Goal: Information Seeking & Learning: Check status

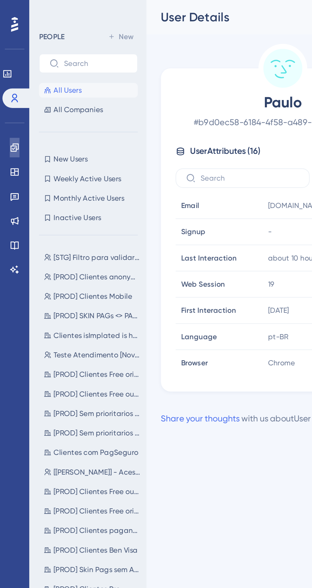
click at [10, 79] on link at bounding box center [7, 77] width 5 height 10
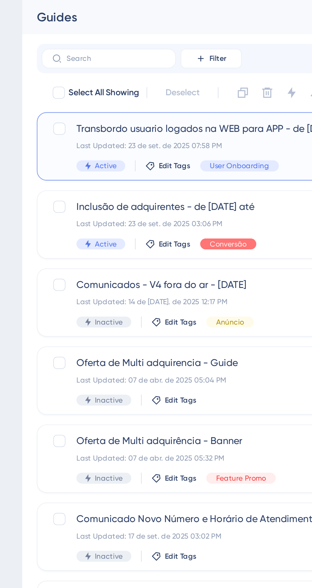
click at [164, 73] on div "Transbordo usuario logados na WEB para APP - de [DATE] até Last Updated: 23 de …" at bounding box center [175, 76] width 141 height 26
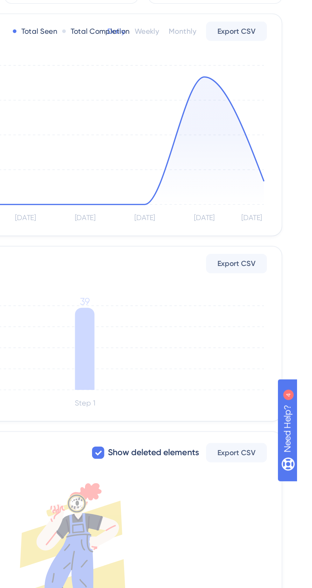
click at [266, 119] on icon at bounding box center [201, 143] width 187 height 67
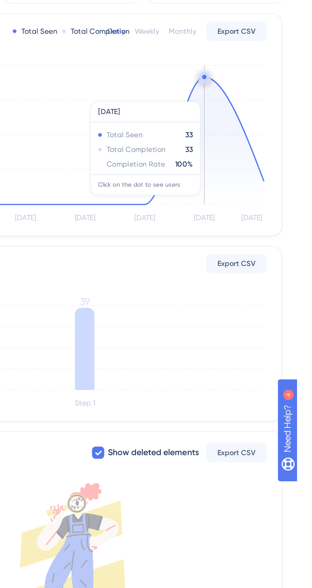
click at [203, 250] on icon at bounding box center [201, 251] width 10 height 43
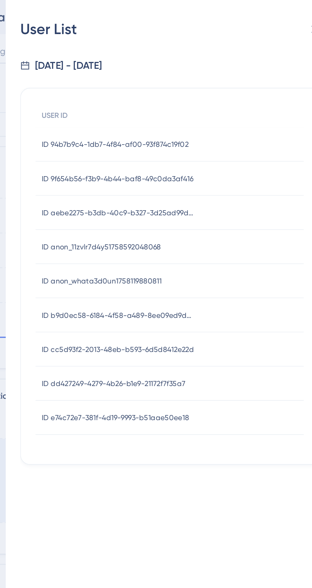
click at [201, 126] on span "ID anon_11zvlr7d4y51758592048068" at bounding box center [184, 128] width 62 height 5
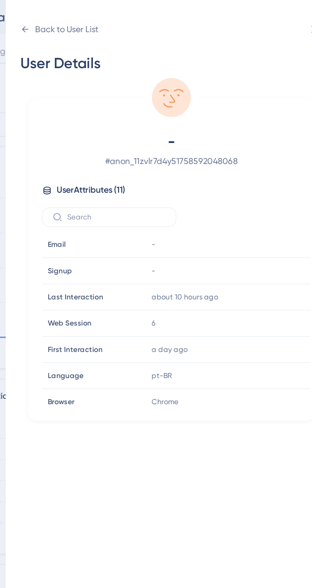
click at [154, 12] on div "Back to User List" at bounding box center [161, 15] width 41 height 10
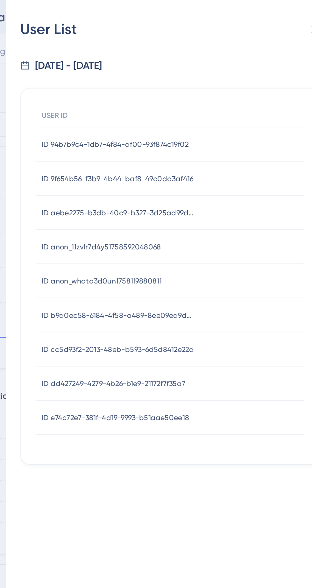
click at [220, 216] on span "ID e74c72e7-381f-4d19-9993-b51aae50ee18" at bounding box center [191, 218] width 77 height 5
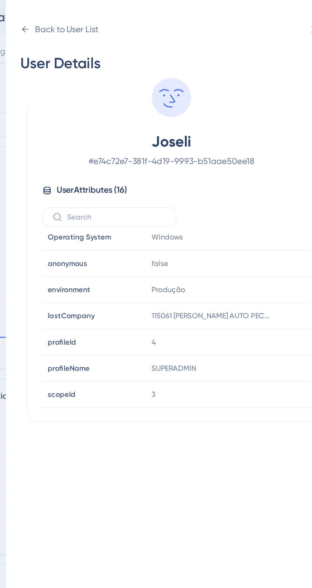
scroll to position [124, 0]
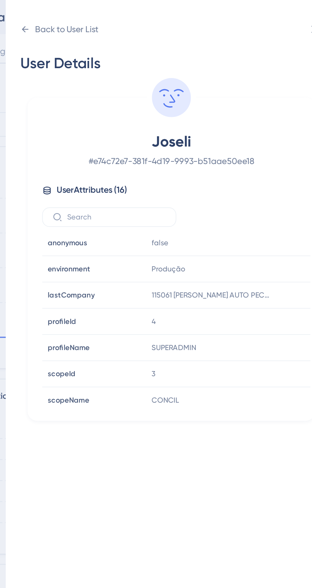
click at [169, 14] on div "Back to User List" at bounding box center [165, 15] width 33 height 8
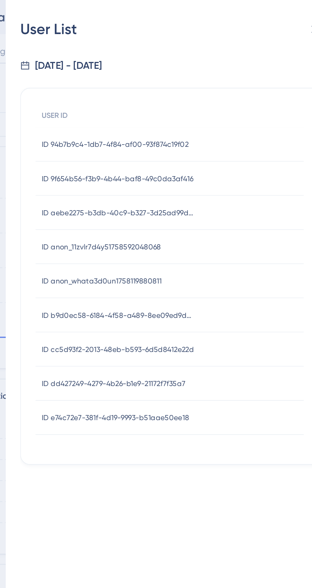
click at [224, 200] on span "ID dd427249-4279-4b26-b1e9-21172f7f35a7" at bounding box center [190, 200] width 75 height 5
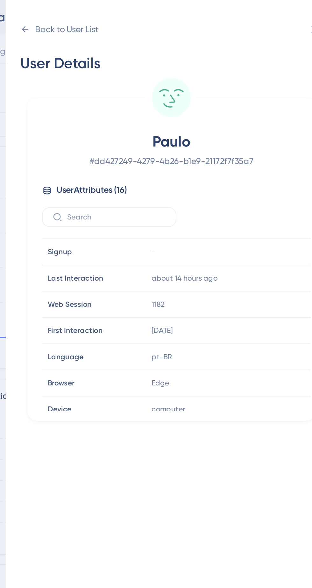
scroll to position [0, 0]
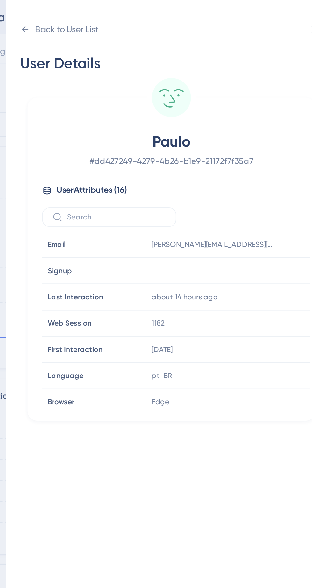
click at [179, 11] on div "Back to User List" at bounding box center [161, 15] width 41 height 10
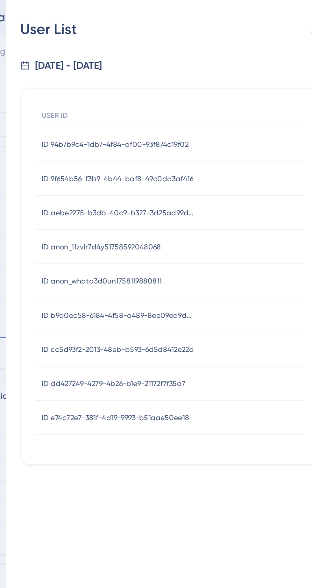
click at [224, 181] on span "ID cc5d93f2-2013-48eb-b593-6d5d8412e22d" at bounding box center [193, 182] width 80 height 5
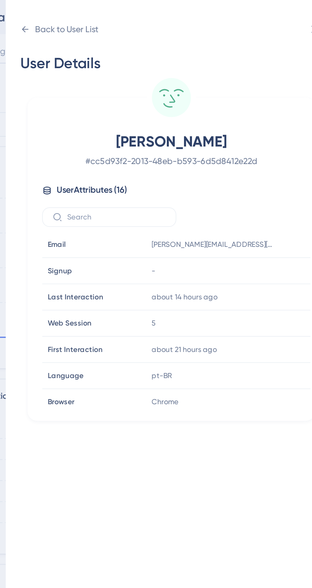
click at [176, 13] on div "Back to User List" at bounding box center [165, 15] width 33 height 8
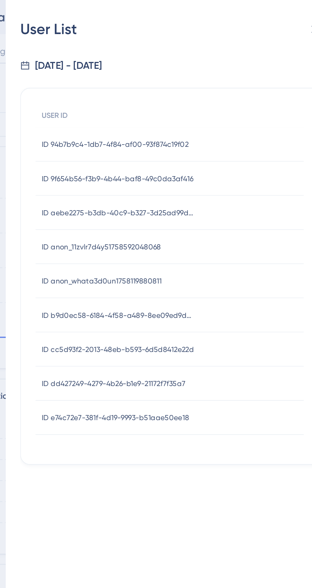
click at [227, 176] on div "ID cc5d93f2-2013-48eb-b593-6d5d8412e22d ID cc5d93f2-2013-48eb-b593-6d5d8412e22d" at bounding box center [193, 183] width 80 height 18
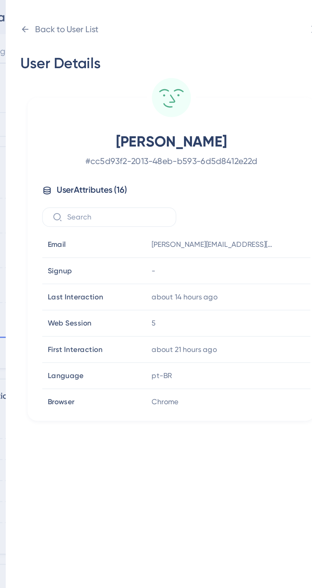
click at [177, 17] on div "Back to User List" at bounding box center [165, 15] width 33 height 8
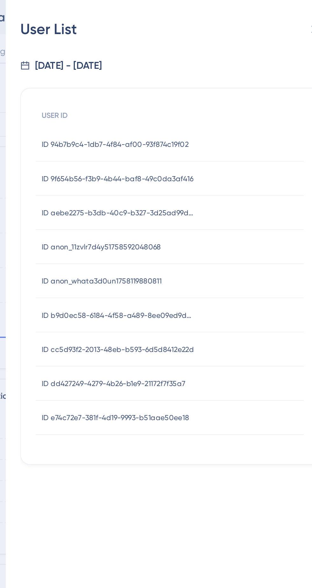
click at [231, 163] on span "ID b9d0ec58-6184-4f58-a489-8ee09ed9dd97" at bounding box center [193, 164] width 80 height 5
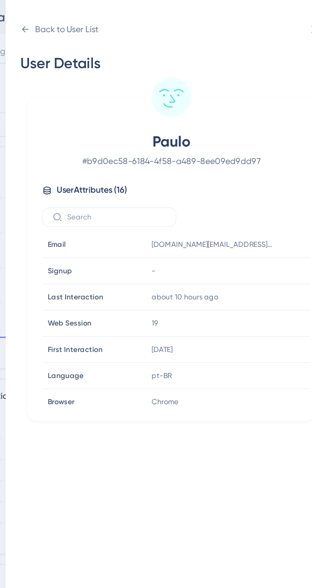
click at [227, 167] on div "19" at bounding box center [242, 168] width 69 height 13
click at [170, 16] on div "Back to User List" at bounding box center [165, 15] width 33 height 8
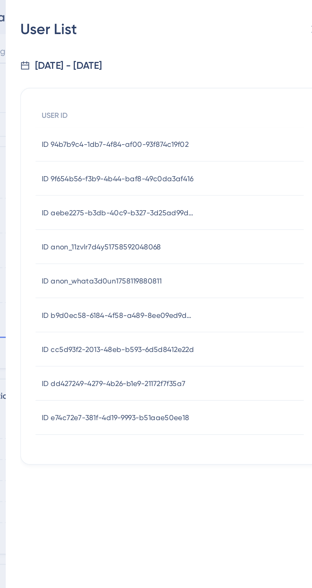
click at [211, 147] on span "ID anon_whata3d0un1758119880811" at bounding box center [184, 146] width 63 height 5
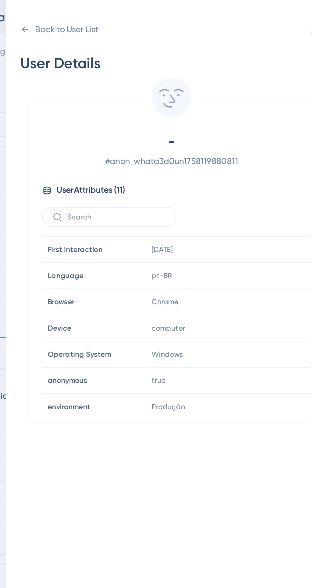
scroll to position [56, 0]
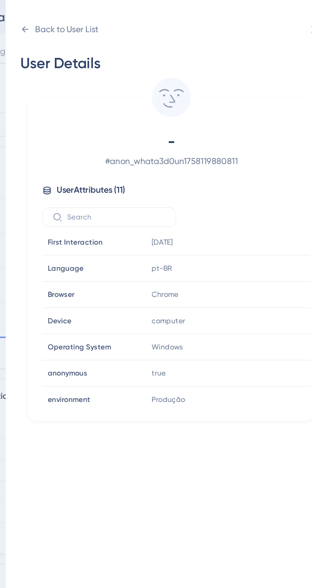
click at [177, 17] on div "Back to User List" at bounding box center [165, 15] width 33 height 8
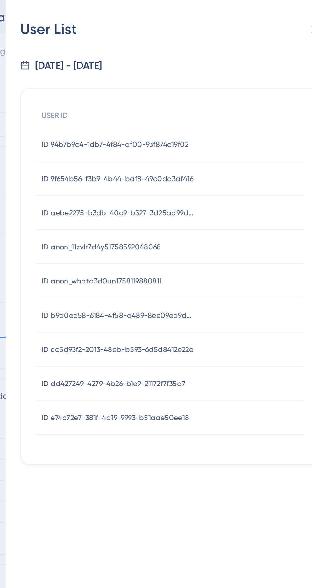
click at [227, 109] on span "ID aebe2275-b3db-40c9-b327-3d25ad99d7b8" at bounding box center [193, 111] width 80 height 5
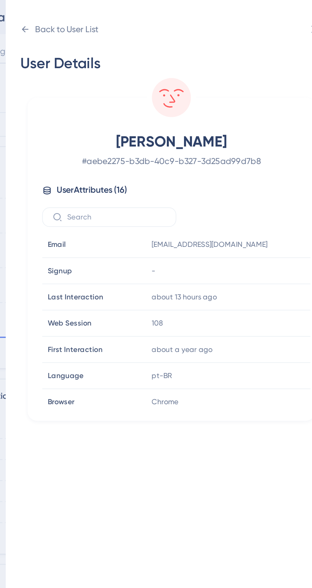
click at [171, 14] on div "Back to User List" at bounding box center [165, 15] width 33 height 8
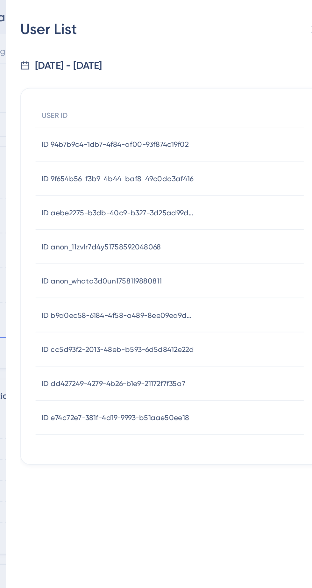
click at [231, 92] on span "ID 9f654b56-f3b9-4b44-baf8-49c0da3af416" at bounding box center [192, 93] width 79 height 5
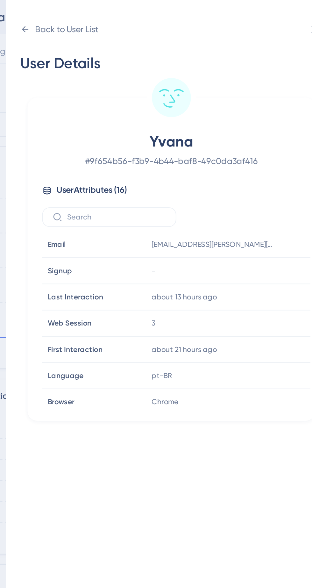
click at [180, 14] on div "Back to User List" at bounding box center [165, 15] width 33 height 8
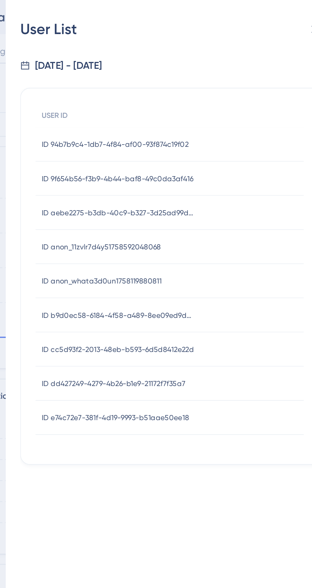
click at [227, 74] on span "ID 94b7b9c4-1db7-4f84-af00-93f874c19f02" at bounding box center [191, 75] width 77 height 5
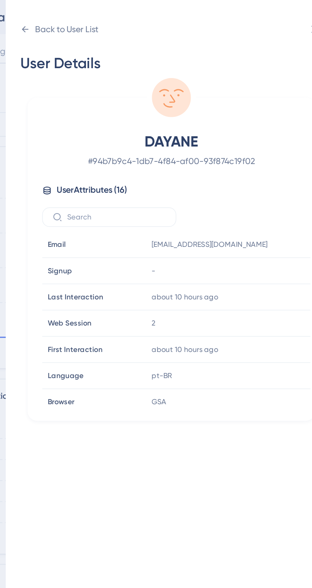
click at [182, 16] on div "Back to User List" at bounding box center [165, 15] width 33 height 8
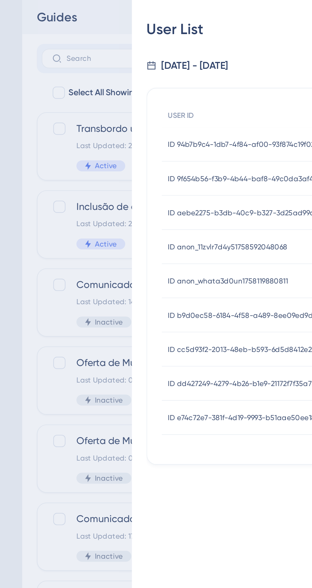
click at [113, 70] on div "User List [DATE] - [DATE] USER ID ID 94b7b9c4-1db7-4f84-af00-93f874c19f02 ID 94…" at bounding box center [156, 294] width 312 height 588
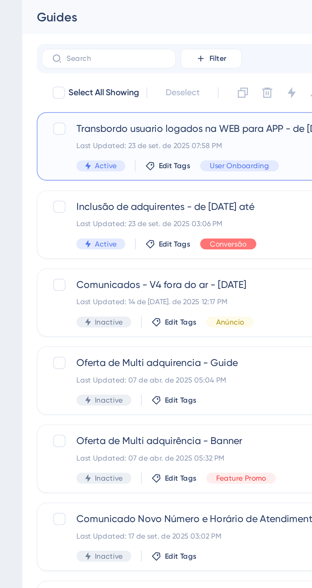
click at [202, 80] on div "Transbordo usuario logados na WEB para APP - de [DATE] até Last Updated: 23 de …" at bounding box center [175, 76] width 141 height 26
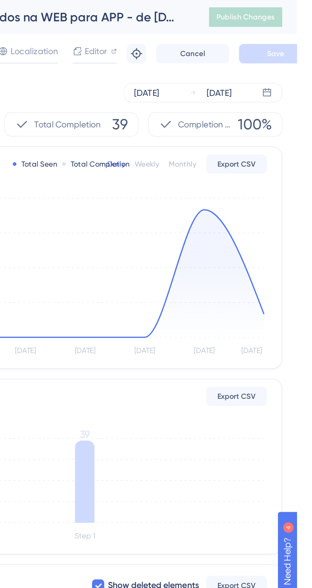
click at [267, 109] on icon "[DATE] Sep [DATE] Sep [DATE] Sep [DATE] 0 9 18 27 36" at bounding box center [194, 144] width 205 height 85
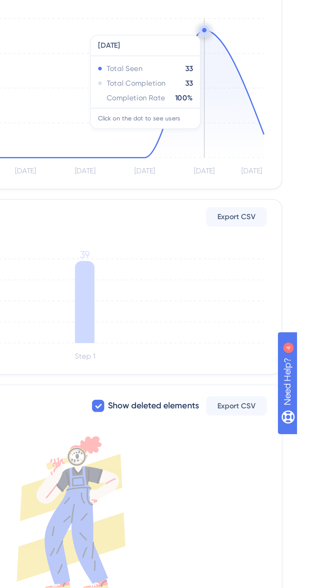
click at [203, 253] on icon at bounding box center [201, 251] width 10 height 43
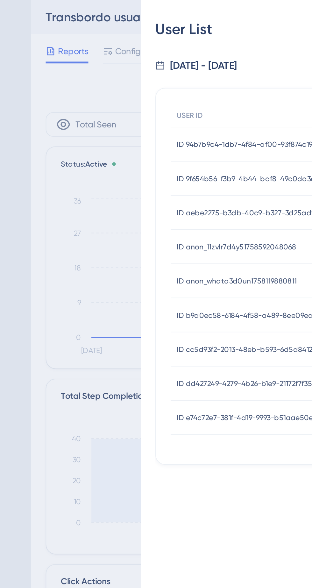
click at [126, 148] on div "User List [DATE] - [DATE] USER ID ID 94b7b9c4-1db7-4f84-af00-93f874c19f02 ID 94…" at bounding box center [156, 294] width 312 height 588
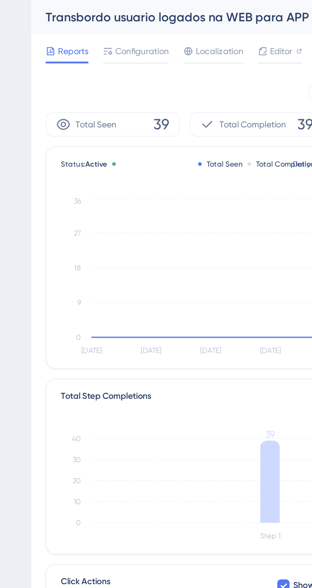
click at [72, 239] on div "ENGAGEMENT Guides Hotspots Themes" at bounding box center [45, 294] width 61 height 588
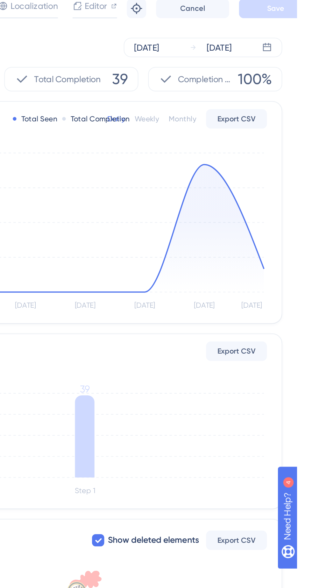
click at [204, 258] on icon at bounding box center [201, 251] width 10 height 43
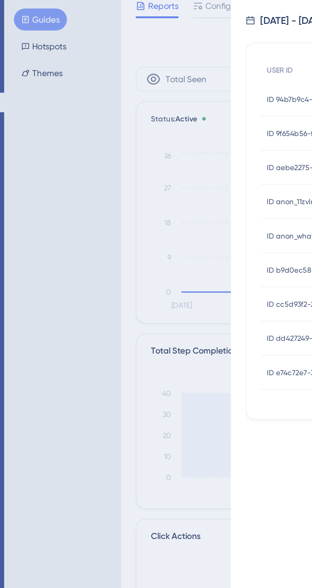
click at [49, 250] on div "User List [DATE] - [DATE] USER ID ID 94b7b9c4-1db7-4f84-af00-93f874c19f02 ID 94…" at bounding box center [156, 294] width 312 height 588
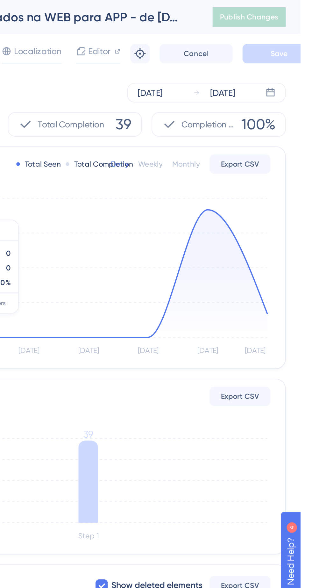
click at [278, 51] on div "[DATE]" at bounding box center [271, 49] width 13 height 8
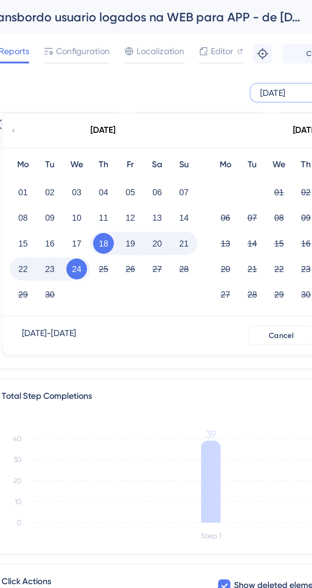
click at [118, 139] on button "23" at bounding box center [117, 140] width 11 height 11
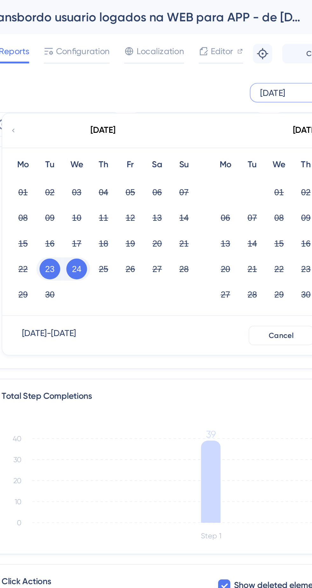
click at [119, 138] on button "23" at bounding box center [117, 140] width 11 height 11
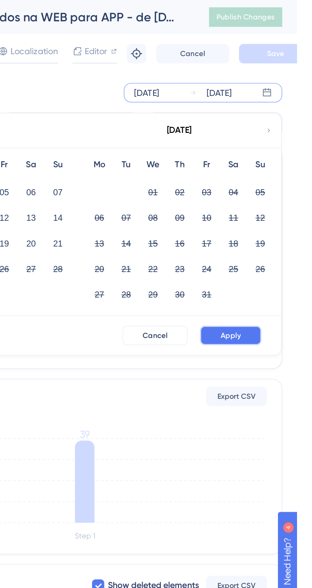
click at [285, 180] on button "Apply" at bounding box center [278, 175] width 32 height 10
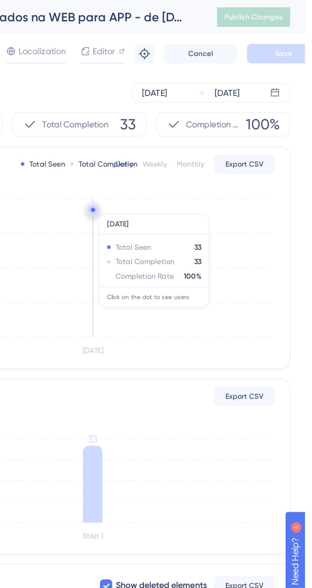
click at [255, 87] on div "Monthly" at bounding box center [252, 85] width 14 height 5
click at [253, 84] on div "Monthly" at bounding box center [252, 85] width 14 height 5
click at [294, 53] on div "[DATE] [DATE]" at bounding box center [263, 48] width 83 height 10
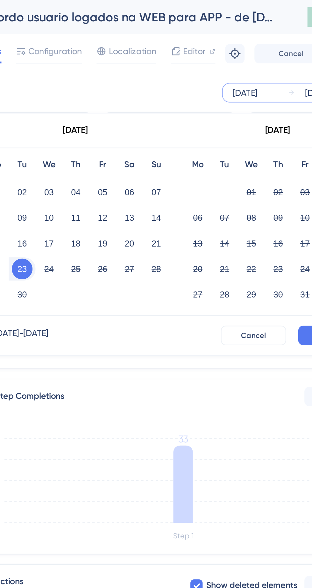
click at [190, 126] on button "21" at bounding box center [187, 127] width 11 height 11
click at [133, 141] on button "24" at bounding box center [131, 140] width 11 height 11
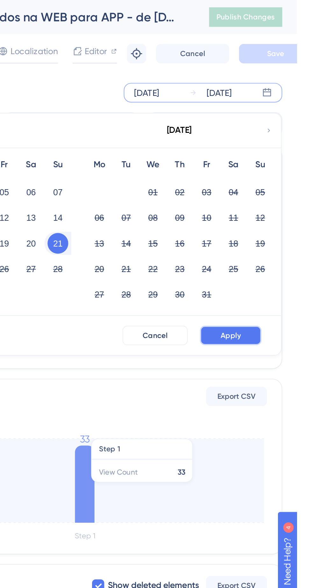
click at [284, 176] on button "Apply" at bounding box center [278, 175] width 32 height 10
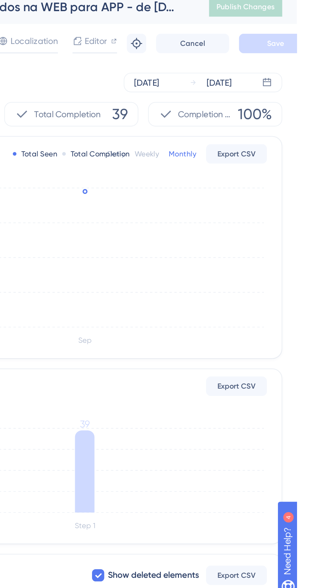
click at [295, 49] on icon at bounding box center [296, 48] width 5 height 5
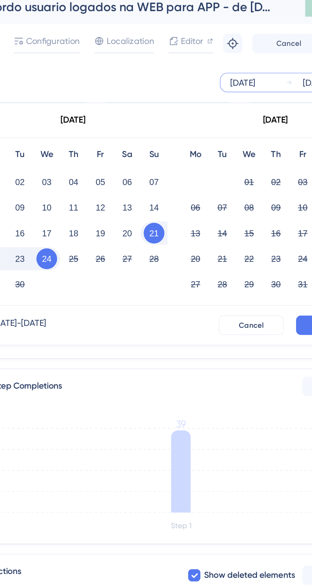
click at [133, 138] on button "24" at bounding box center [131, 140] width 11 height 11
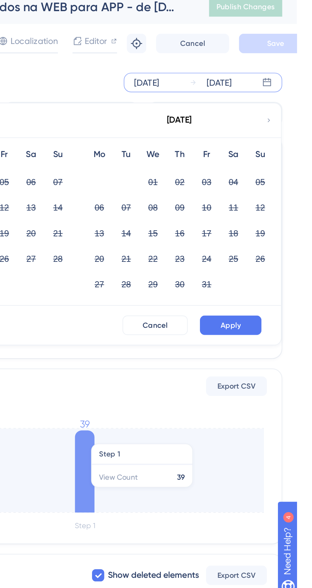
click at [280, 174] on span "Apply" at bounding box center [277, 175] width 11 height 5
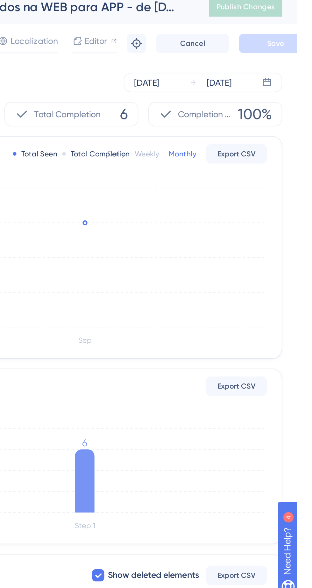
click at [201, 258] on icon at bounding box center [201, 256] width 10 height 33
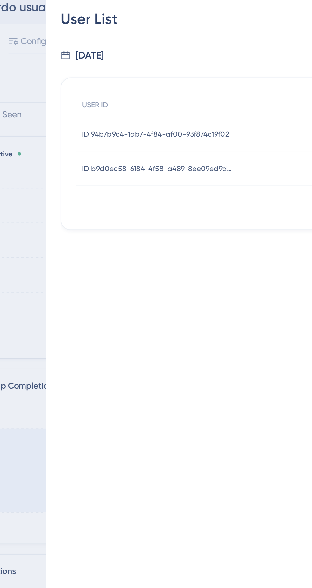
click at [211, 92] on span "ID b9d0ec58-6184-4f58-a489-8ee09ed9dd97" at bounding box center [193, 93] width 80 height 5
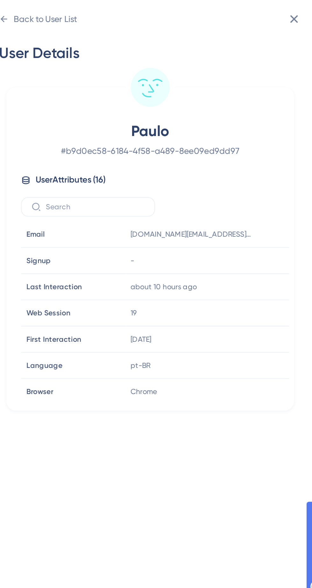
click at [156, 13] on div "Back to User List" at bounding box center [161, 15] width 41 height 10
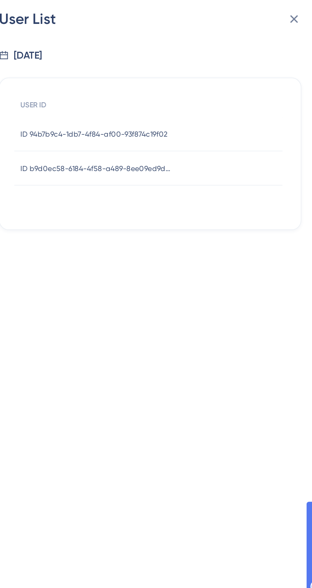
click at [229, 76] on span "ID 94b7b9c4-1db7-4f84-af00-93f874c19f02" at bounding box center [191, 75] width 77 height 5
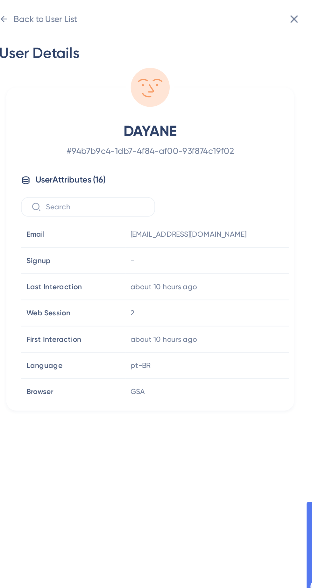
click at [159, 14] on div "Back to User List" at bounding box center [165, 15] width 33 height 8
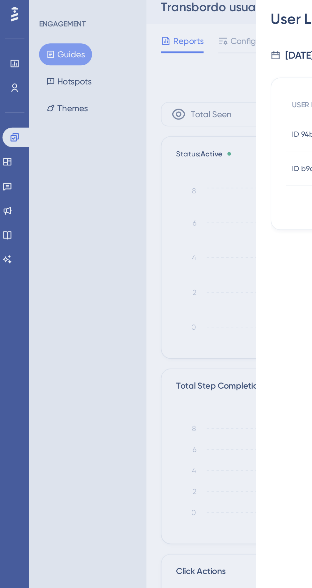
click at [9, 104] on div "User List [DATE] USER ID ID 94b7b9c4-1db7-4f84-af00-93f874c19f02 ID 94b7b9c4-1d…" at bounding box center [156, 294] width 312 height 588
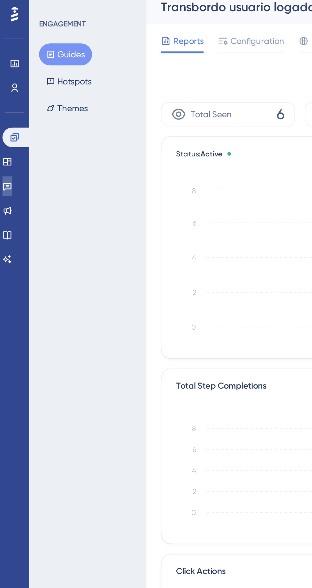
click at [6, 103] on icon at bounding box center [3, 102] width 5 height 5
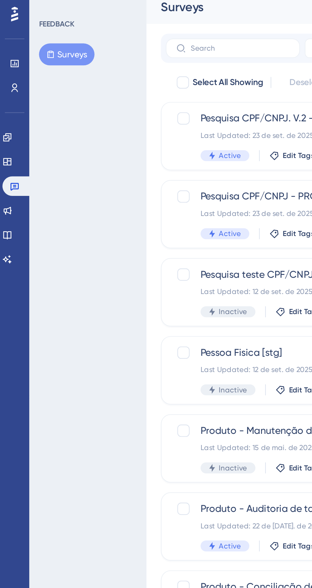
click at [37, 34] on button "Surveys" at bounding box center [34, 33] width 29 height 11
click at [6, 80] on link at bounding box center [3, 77] width 5 height 10
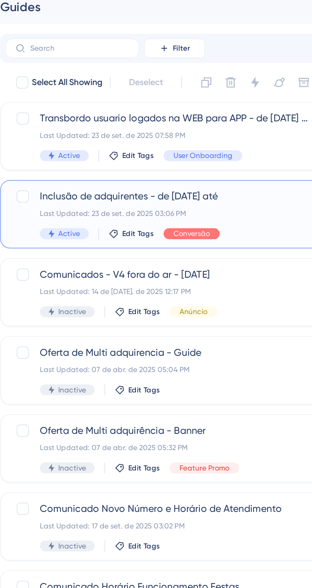
click at [212, 113] on div "Inclusão de adquirentes - de [DATE] até Last Updated: 23 de set. de 2025 03:06 …" at bounding box center [169, 117] width 128 height 26
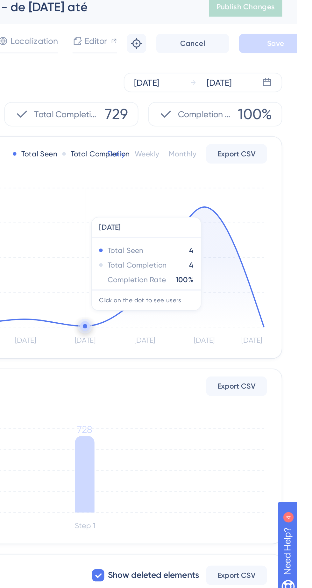
click at [296, 176] on div "[DATE] Sep [DATE] Sep [DATE] Sep [DATE] 0 150 300 450 600 [DATE] Total Seen 4 T…" at bounding box center [194, 144] width 205 height 85
click at [295, 167] on icon "[DATE] Sep [DATE] Sep [DATE] Sep [DATE] 0 150 300 450 600" at bounding box center [194, 144] width 205 height 85
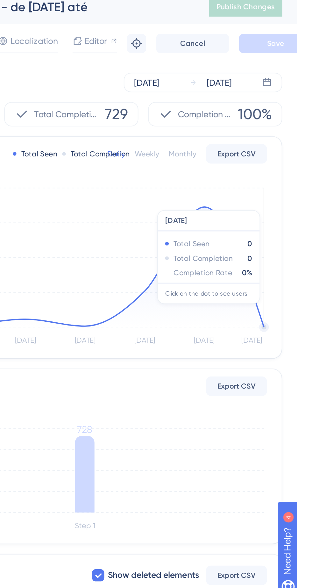
click at [264, 182] on tspan "[DATE]" at bounding box center [263, 183] width 11 height 4
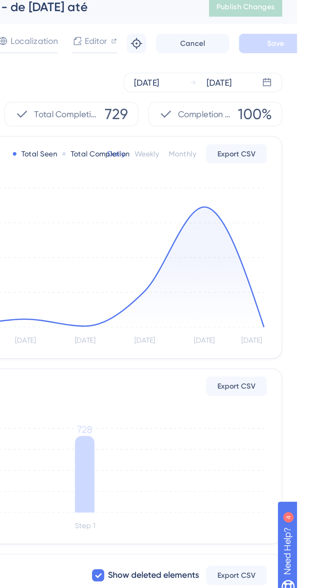
click at [266, 176] on icon at bounding box center [201, 144] width 187 height 63
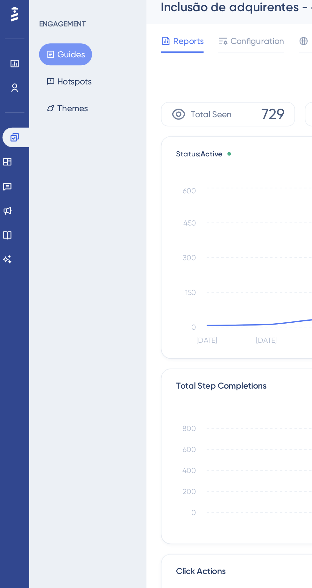
click at [36, 33] on button "Guides" at bounding box center [34, 33] width 28 height 11
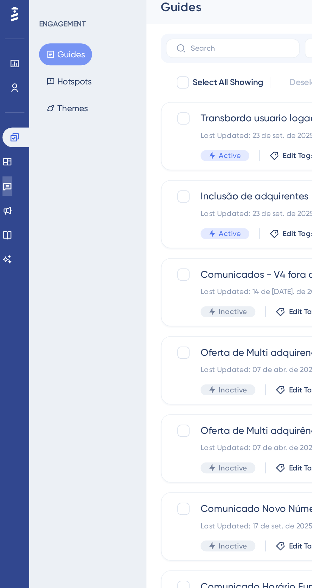
click at [6, 103] on icon at bounding box center [3, 102] width 5 height 5
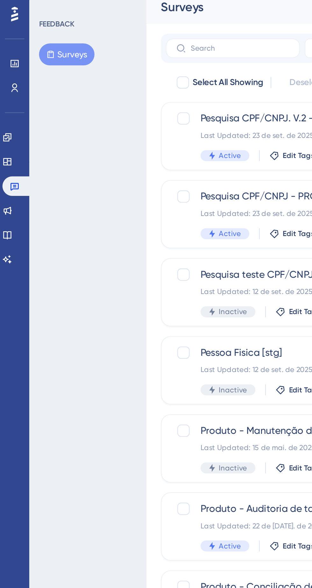
click at [35, 30] on button "Surveys" at bounding box center [34, 33] width 29 height 11
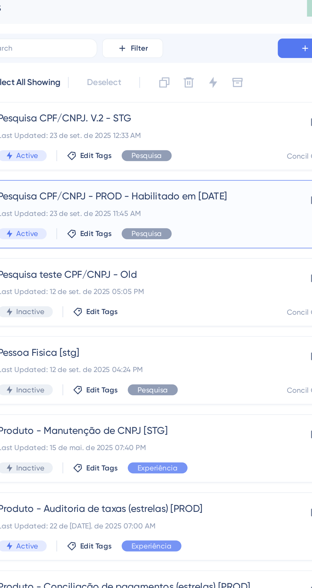
click at [215, 107] on span "Pesquisa CPF/CNPJ - PROD - Habilitado em [DATE]" at bounding box center [169, 108] width 128 height 8
